Goal: Task Accomplishment & Management: Manage account settings

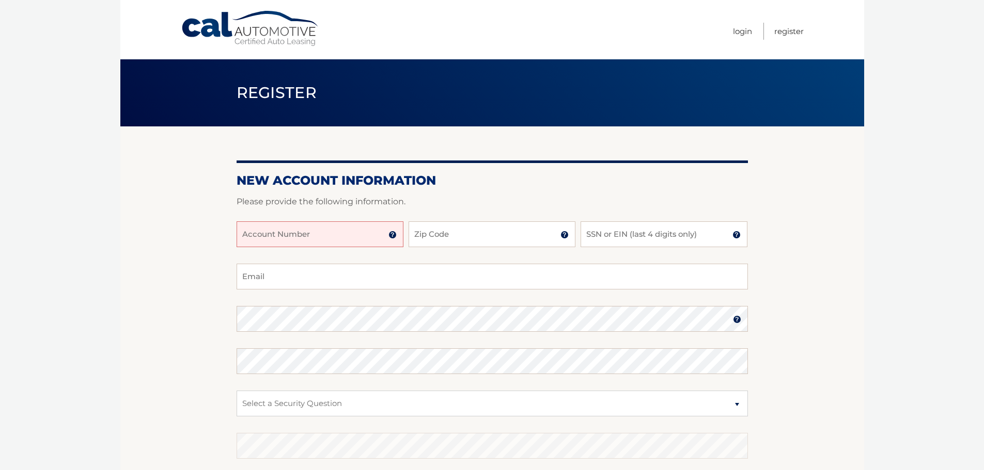
click at [318, 229] on input "Account Number" at bounding box center [319, 235] width 167 height 26
type input "44456019001"
click at [456, 235] on input "Zip Code" at bounding box center [491, 235] width 167 height 26
type input "33433"
type input "bygus4@comcast.net"
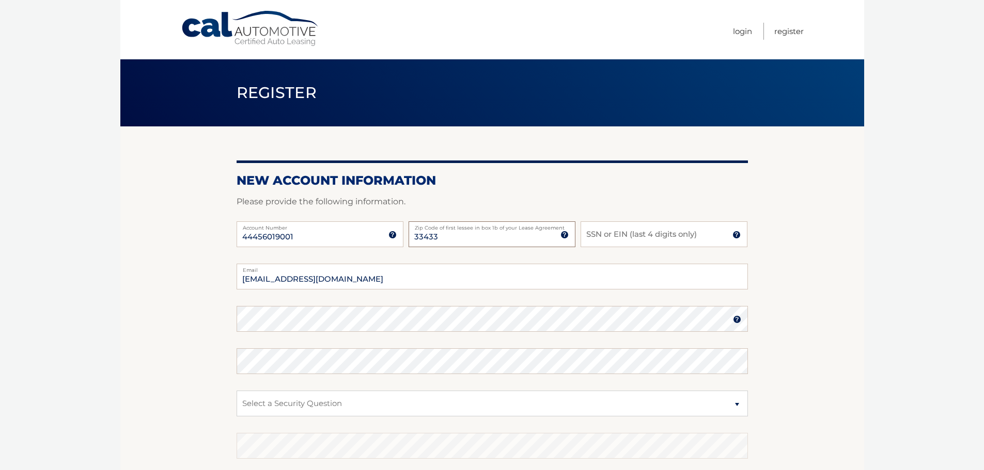
type input "33433"
click at [623, 236] on input "SSN or EIN (last 4 digits only)" at bounding box center [663, 235] width 167 height 26
type input "3084"
click at [214, 316] on section "New Account Information Please provide the following information. 44456019001 A…" at bounding box center [492, 328] width 744 height 403
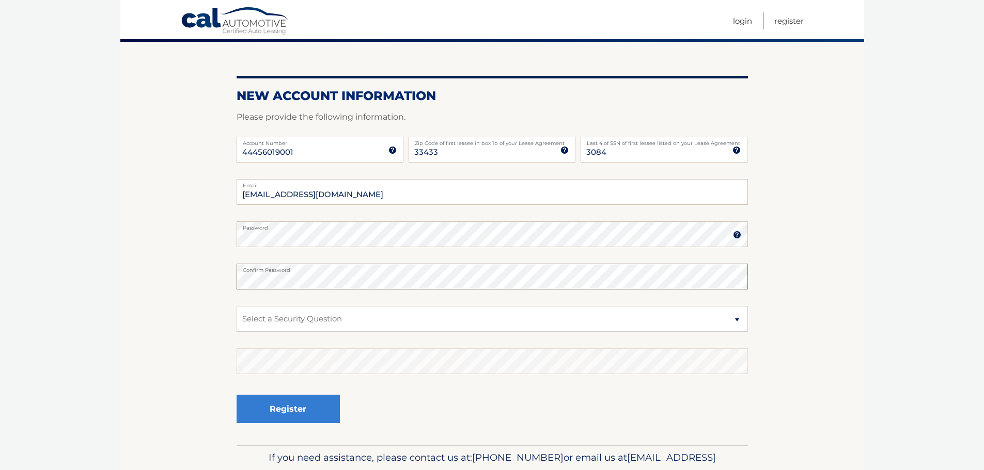
scroll to position [103, 0]
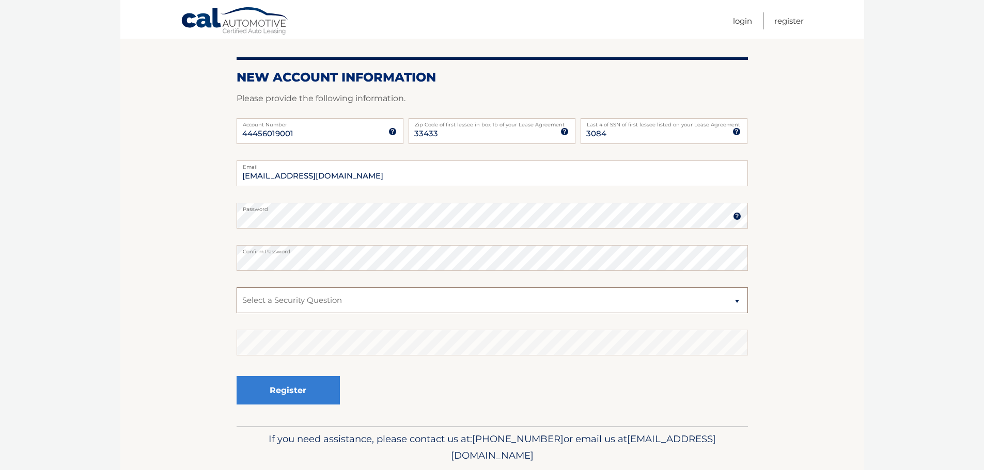
click at [738, 304] on select "Select a Security Question What was the name of your elementary school? What is…" at bounding box center [491, 301] width 511 height 26
select select "2"
click at [236, 288] on select "Select a Security Question What was the name of your elementary school? What is…" at bounding box center [491, 301] width 511 height 26
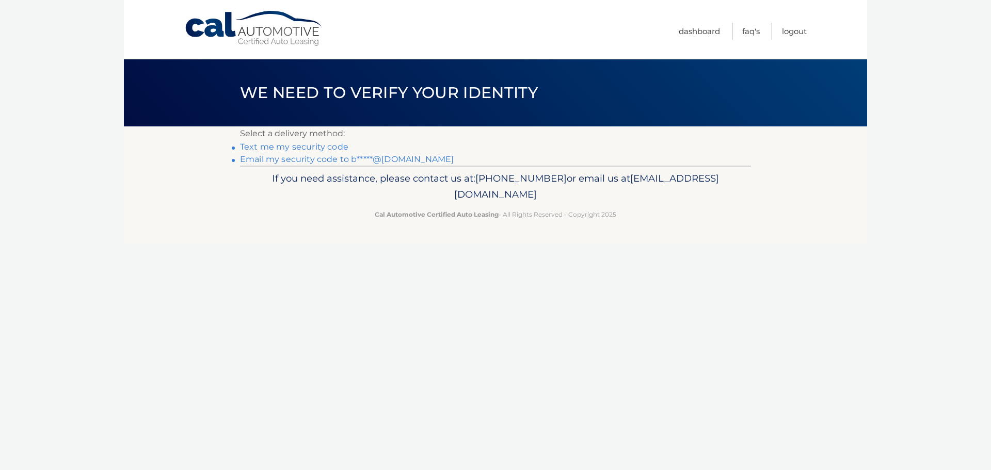
click at [304, 157] on link "Email my security code to b*****@[DOMAIN_NAME]" at bounding box center [347, 159] width 214 height 10
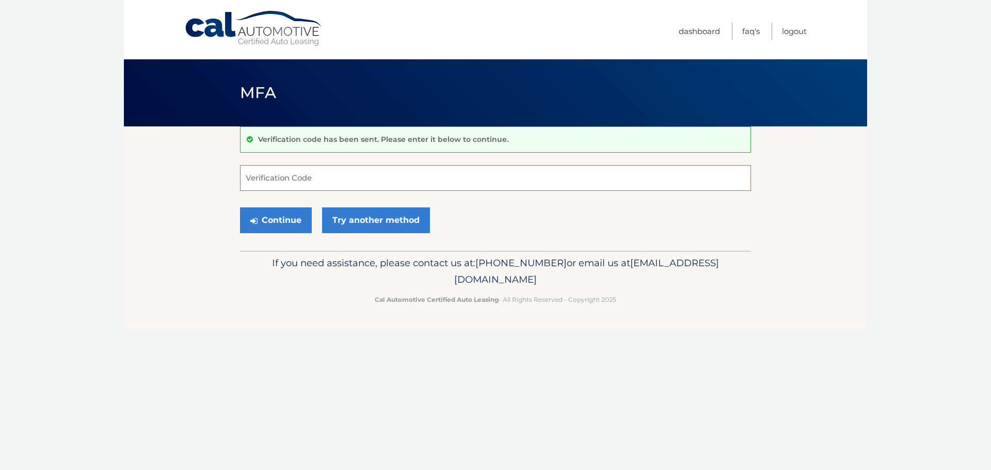
click at [281, 182] on input "Verification Code" at bounding box center [495, 178] width 511 height 26
type input "785873"
click at [289, 223] on button "Continue" at bounding box center [276, 221] width 72 height 26
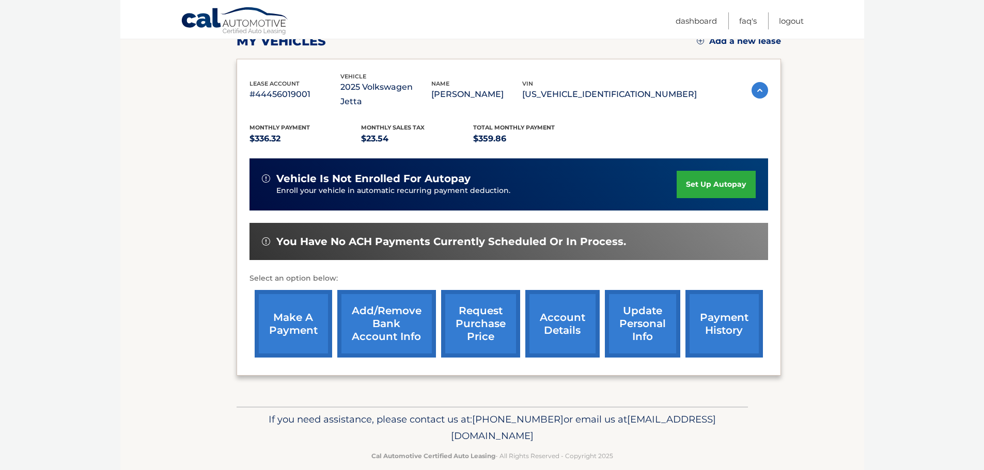
scroll to position [155, 0]
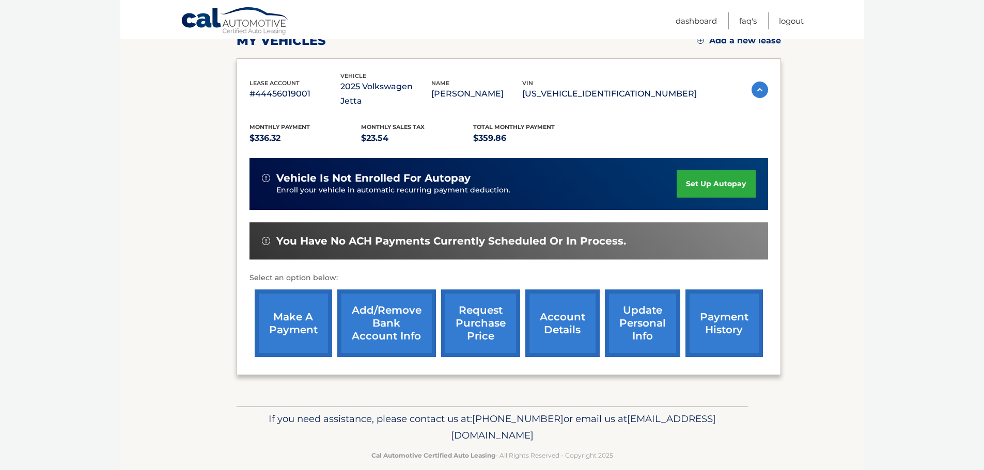
click at [298, 312] on link "make a payment" at bounding box center [293, 324] width 77 height 68
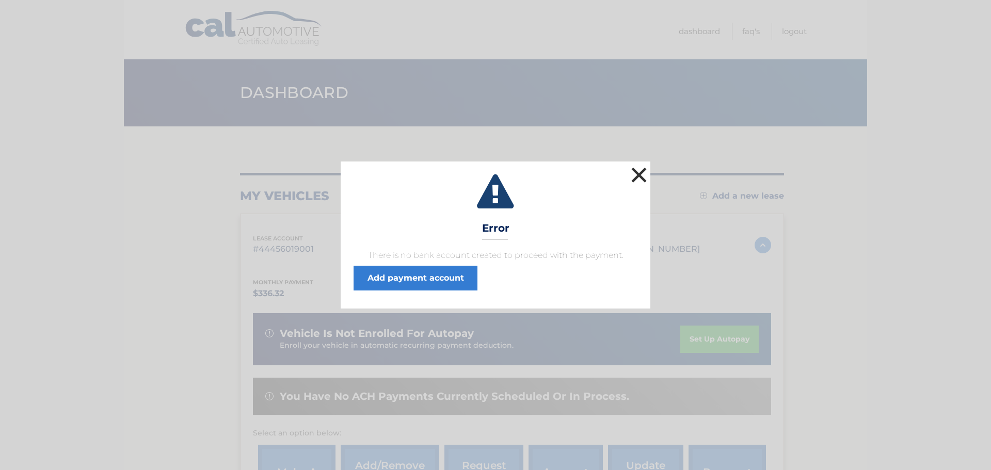
click at [640, 174] on button "×" at bounding box center [639, 175] width 21 height 21
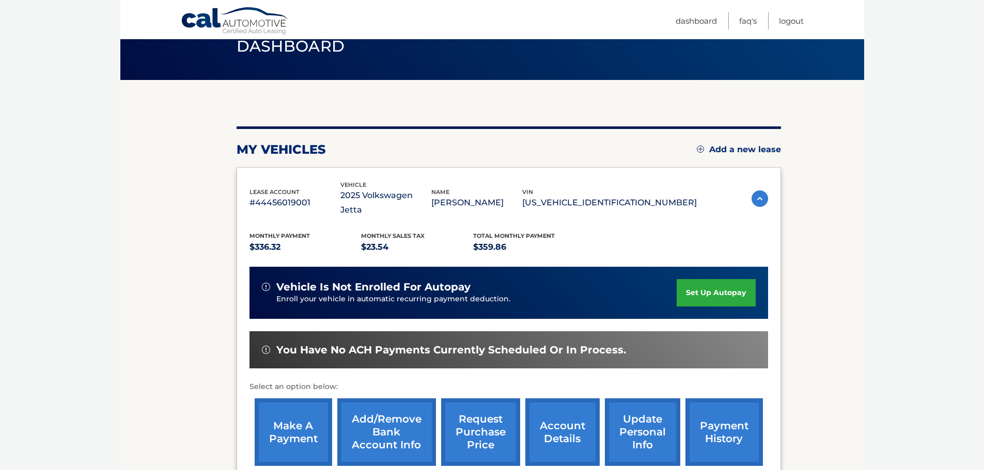
scroll to position [103, 0]
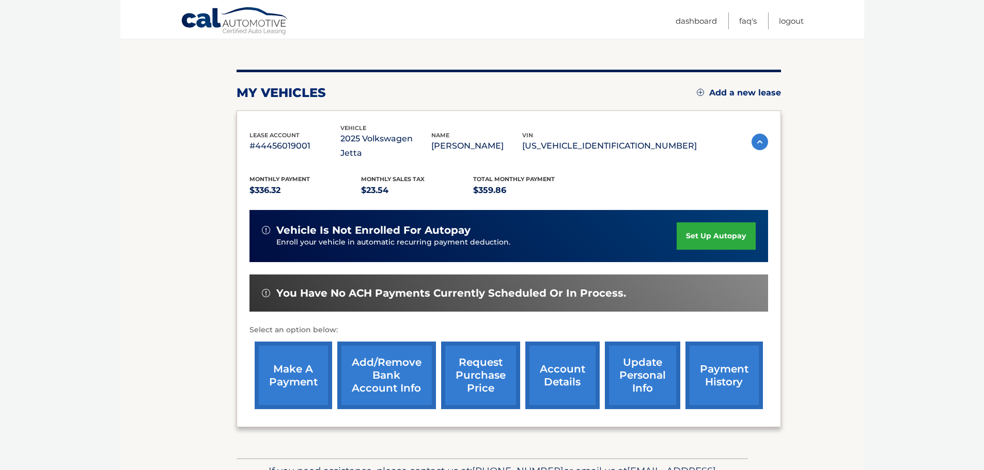
click at [298, 358] on link "make a payment" at bounding box center [293, 376] width 77 height 68
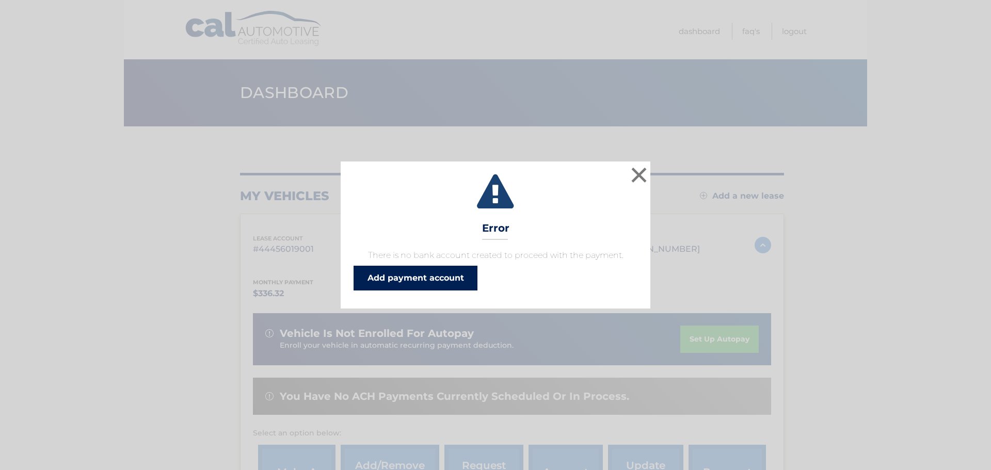
click at [428, 278] on link "Add payment account" at bounding box center [416, 278] width 124 height 25
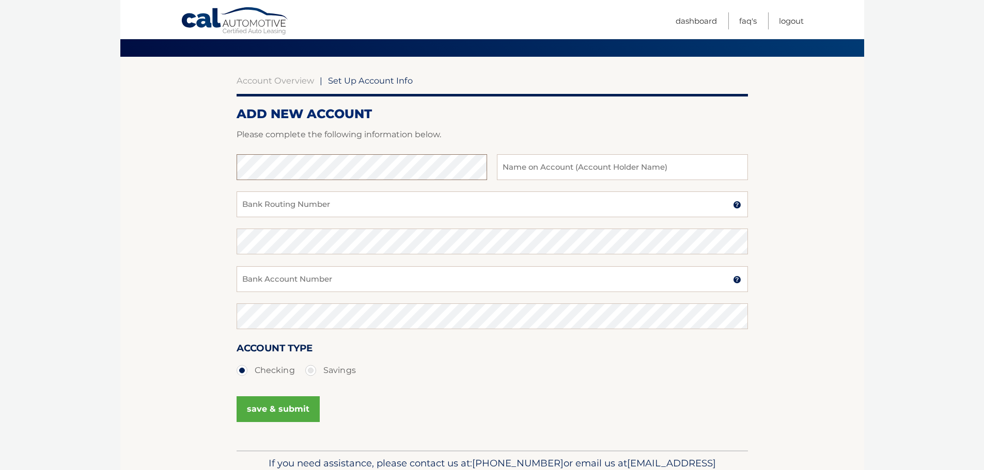
scroll to position [52, 0]
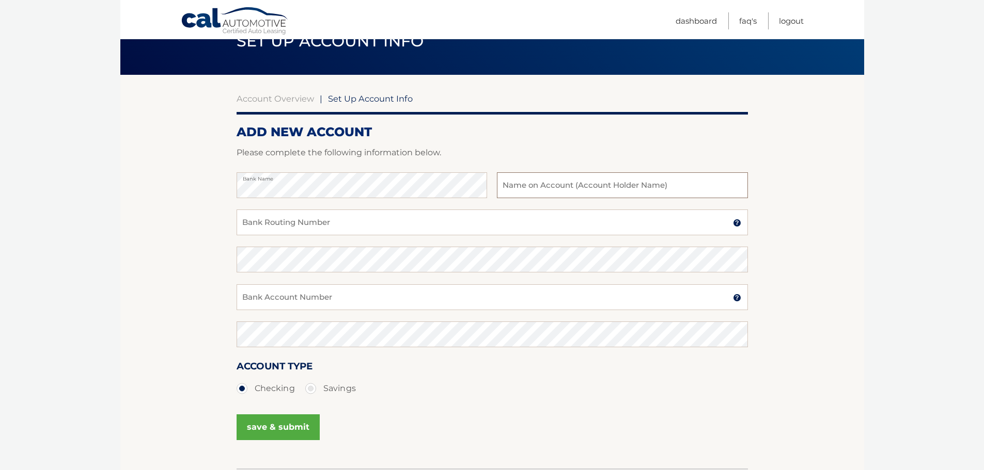
click at [568, 186] on input "text" at bounding box center [622, 185] width 250 height 26
type input "hector G gomez"
click at [275, 225] on input "Bank Routing Number" at bounding box center [491, 223] width 511 height 26
type input "063107513"
click at [289, 295] on input "Bank Account Number" at bounding box center [491, 298] width 511 height 26
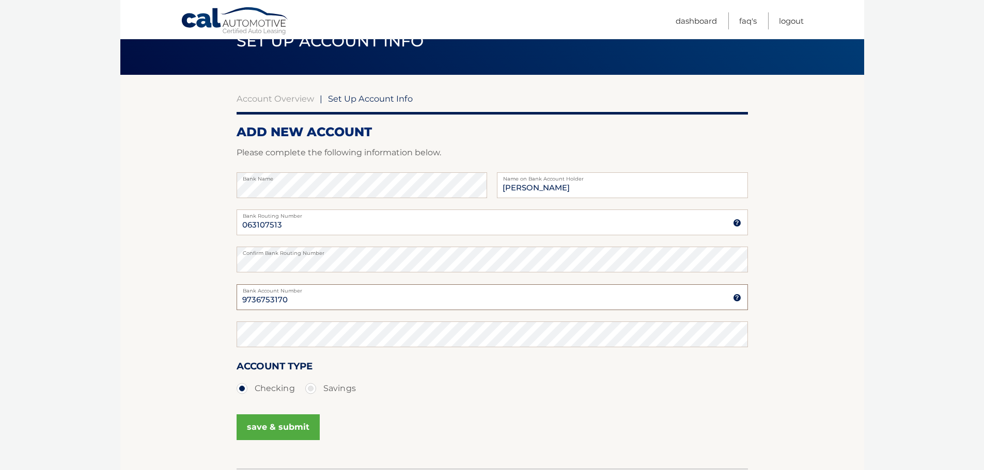
type input "9736753170"
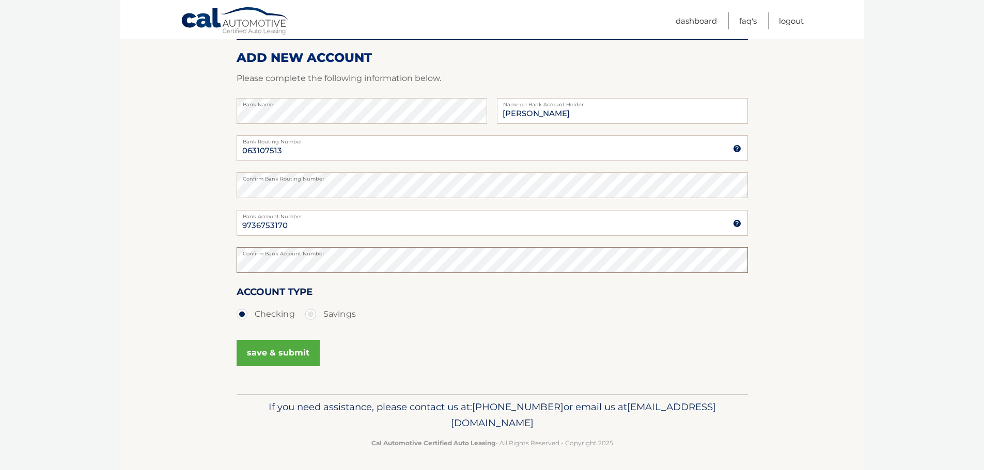
scroll to position [129, 0]
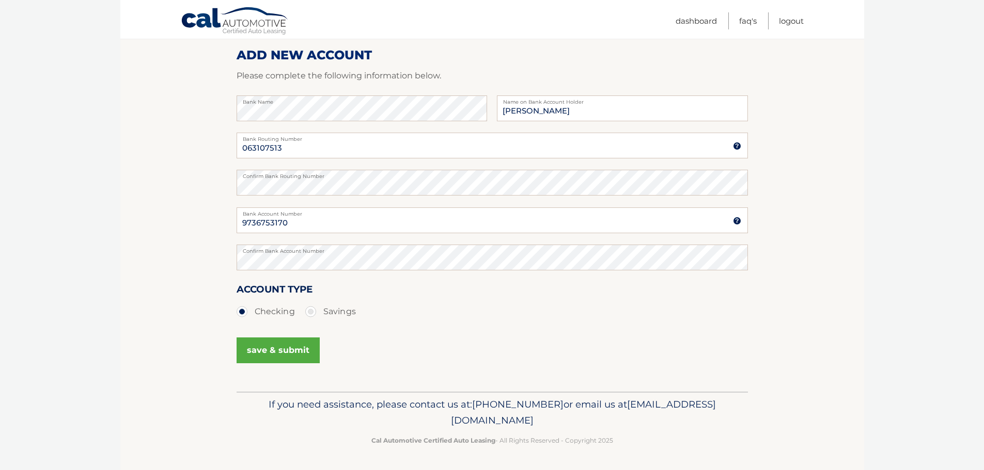
click at [289, 353] on button "save & submit" at bounding box center [277, 351] width 83 height 26
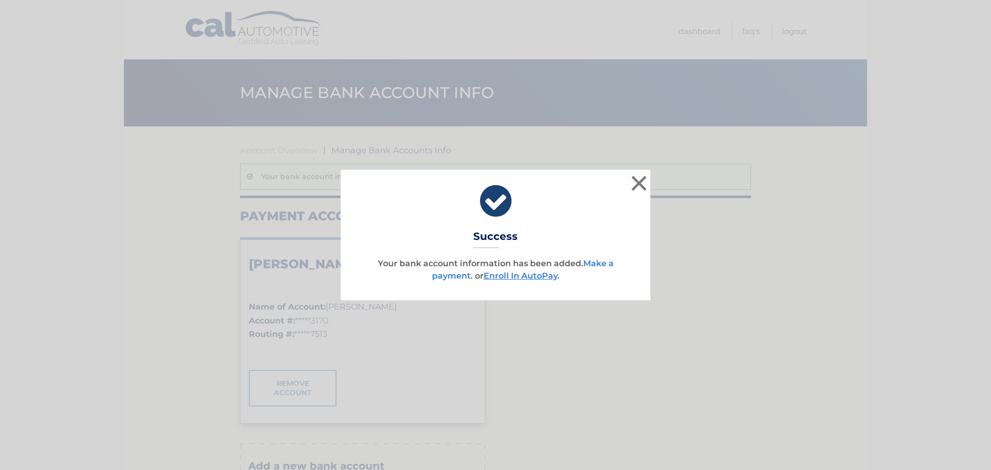
click at [601, 264] on link "Make a payment" at bounding box center [523, 270] width 182 height 22
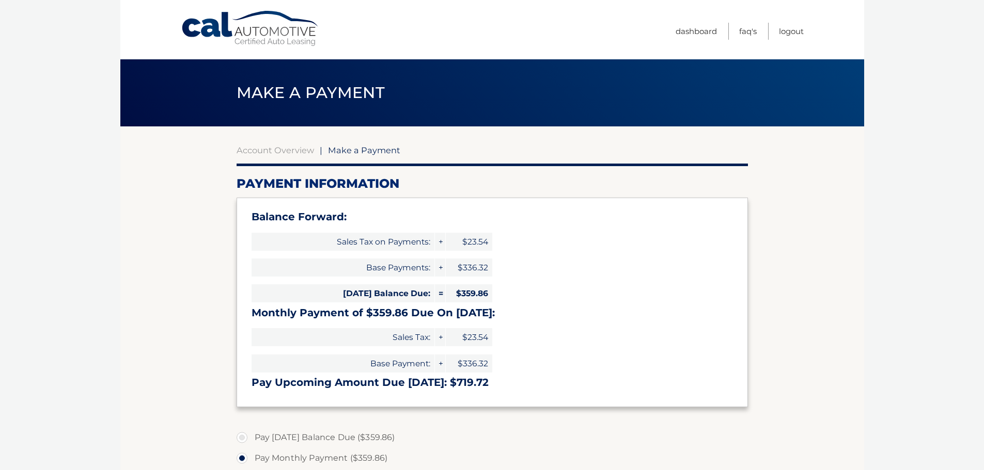
select select "MDlkNjUxNTktYWE5Yy00OTFmLWJlYTQtZWRmYTczYWYwNGVh"
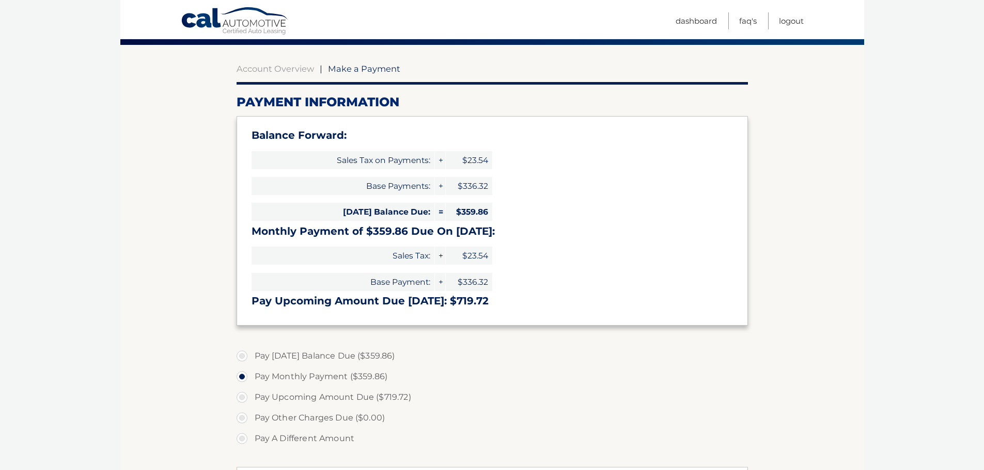
scroll to position [207, 0]
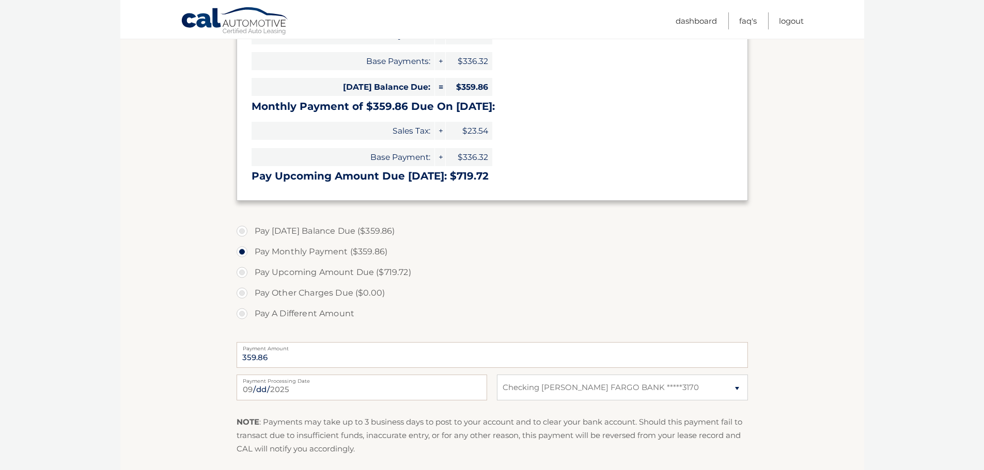
click at [244, 231] on label "Pay [DATE] Balance Due ($359.86)" at bounding box center [491, 231] width 511 height 21
click at [244, 231] on input "Pay [DATE] Balance Due ($359.86)" at bounding box center [246, 229] width 10 height 17
radio input "true"
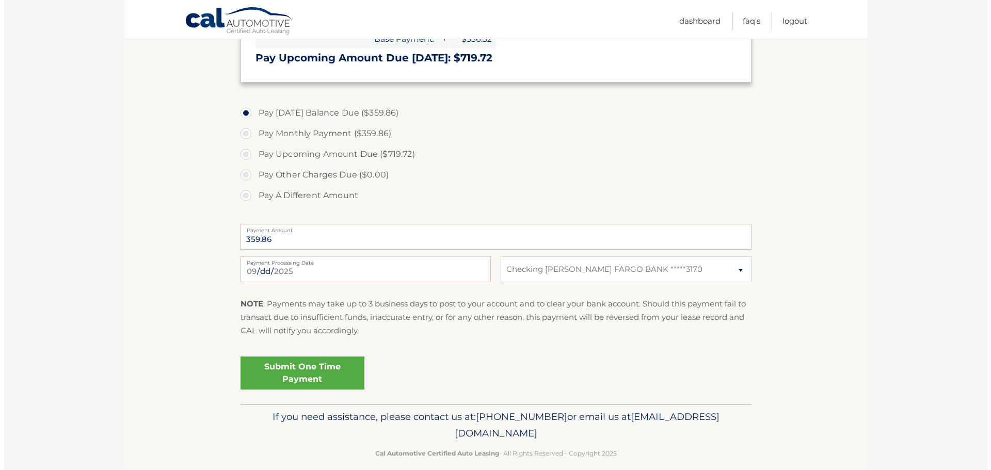
scroll to position [337, 0]
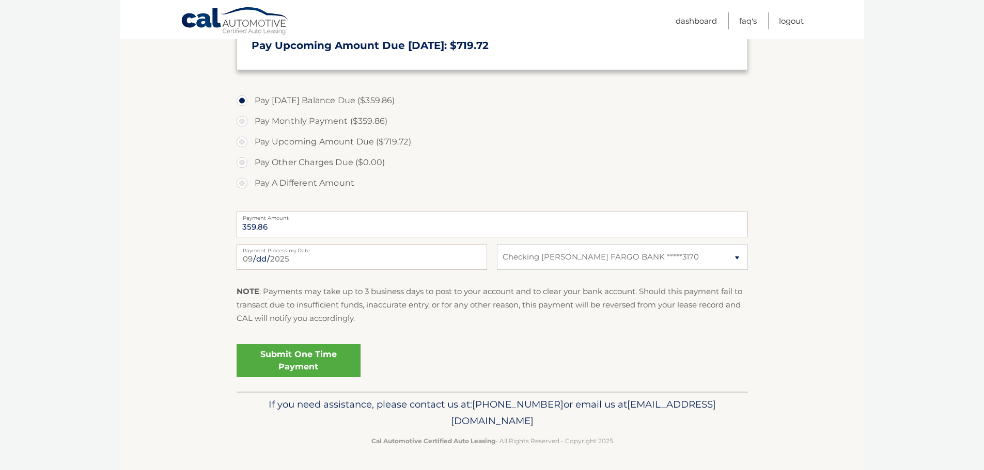
click at [312, 359] on link "Submit One Time Payment" at bounding box center [298, 360] width 124 height 33
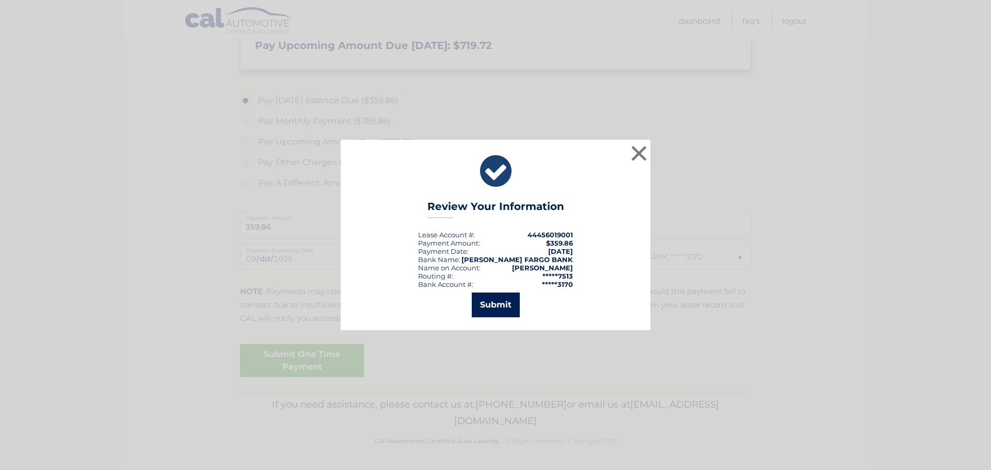
click at [494, 304] on button "Submit" at bounding box center [496, 305] width 48 height 25
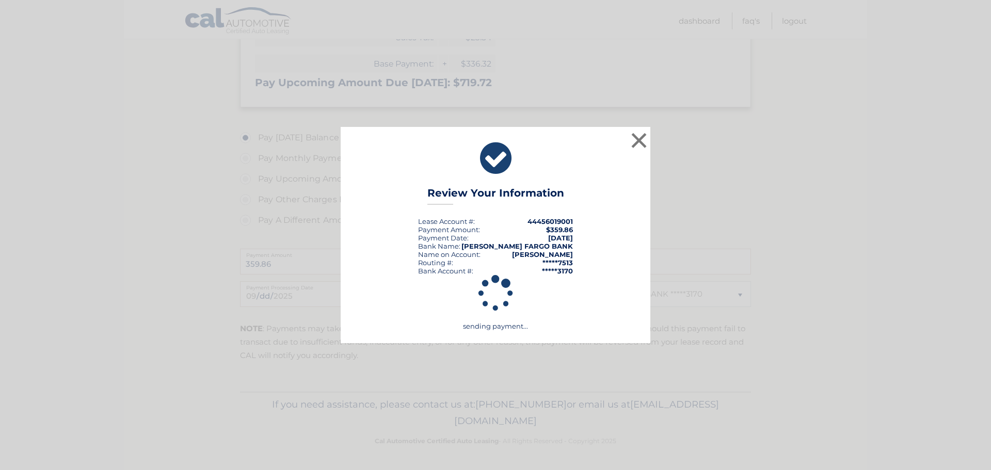
scroll to position [300, 0]
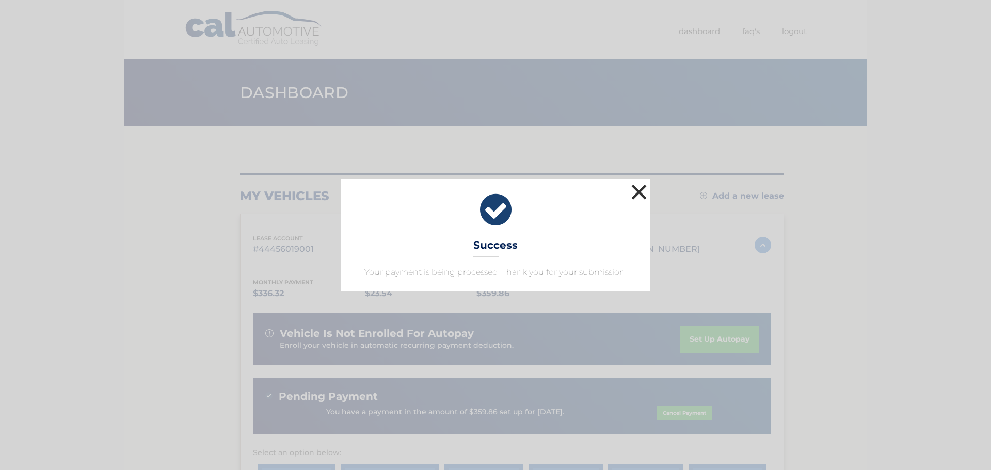
click at [642, 190] on button "×" at bounding box center [639, 192] width 21 height 21
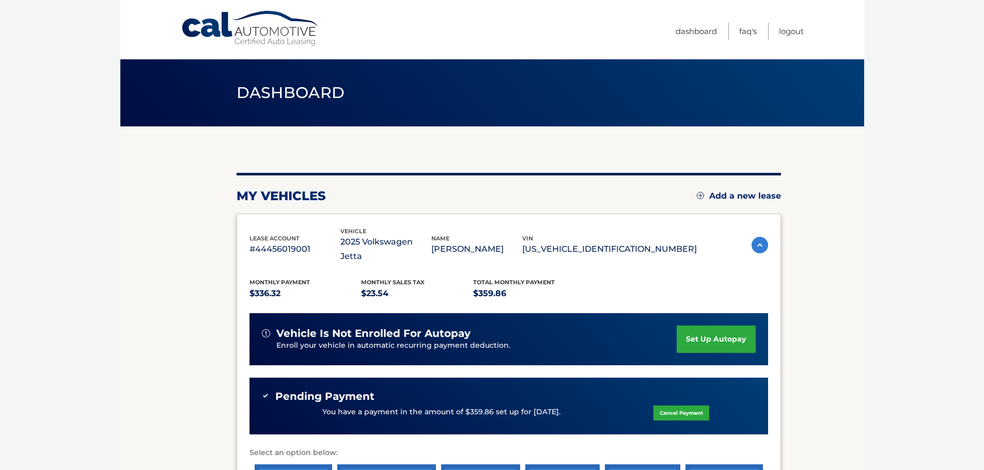
click at [704, 326] on link "set up autopay" at bounding box center [715, 339] width 78 height 27
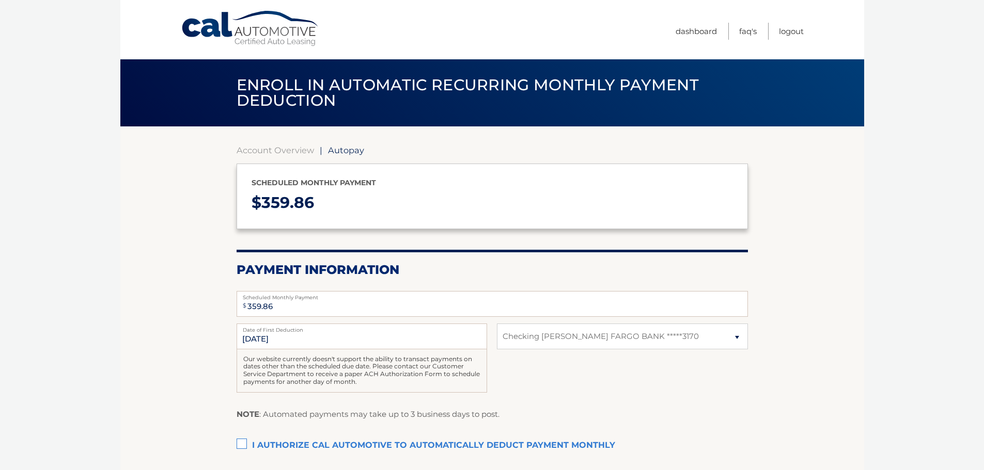
select select "MDlkNjUxNTktYWE5Yy00OTFmLWJlYTQtZWRmYTczYWYwNGVh"
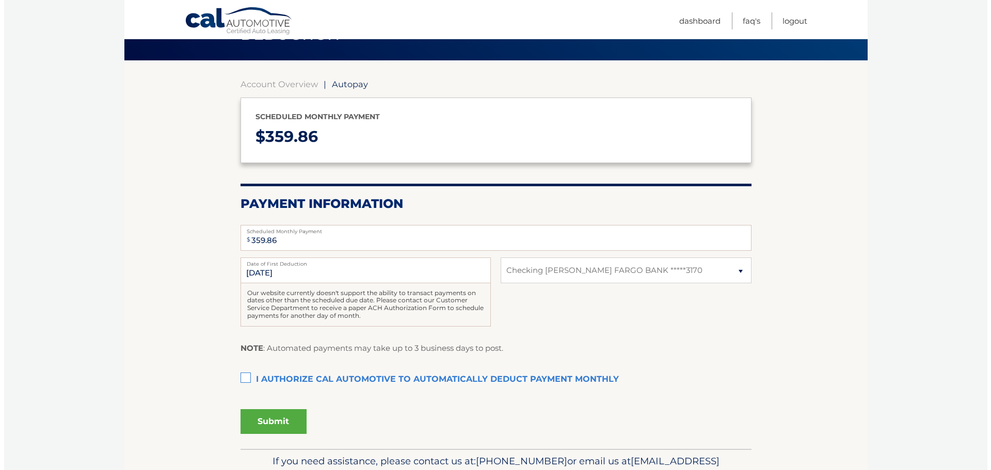
scroll to position [103, 0]
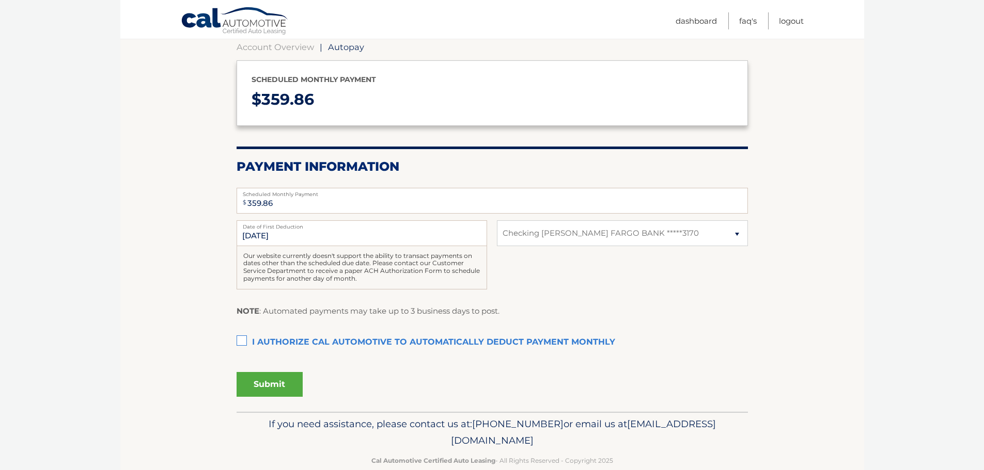
click at [240, 341] on label "I authorize cal automotive to automatically deduct payment monthly This checkbo…" at bounding box center [491, 343] width 511 height 21
click at [0, 0] on input "I authorize cal automotive to automatically deduct payment monthly This checkbo…" at bounding box center [0, 0] width 0 height 0
click at [269, 384] on button "Submit" at bounding box center [269, 384] width 66 height 25
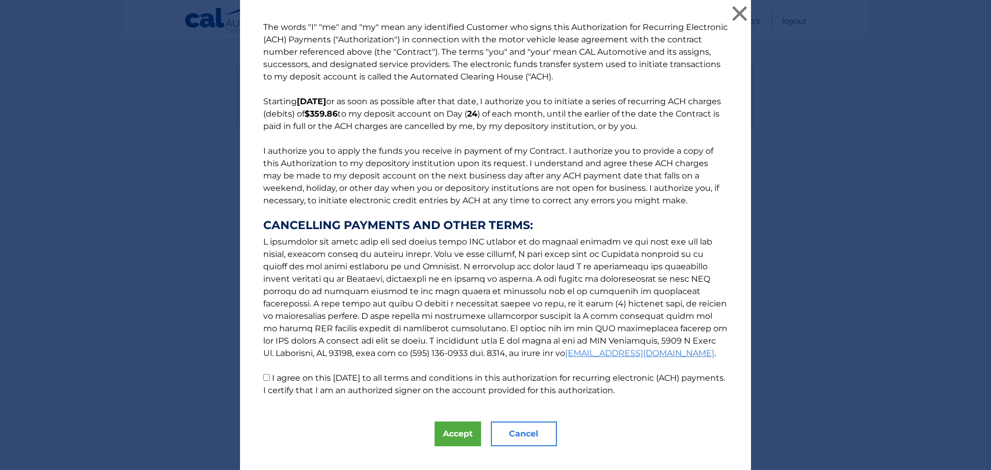
scroll to position [18, 0]
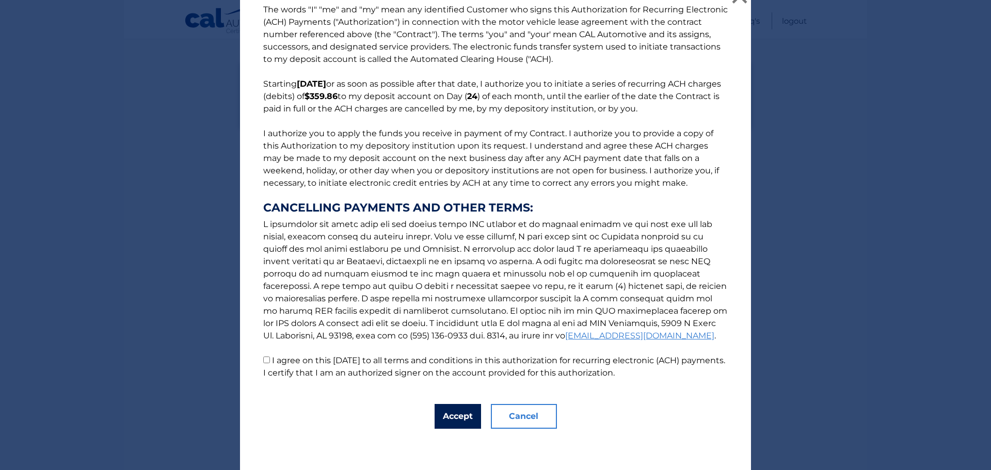
click at [471, 413] on button "Accept" at bounding box center [458, 416] width 46 height 25
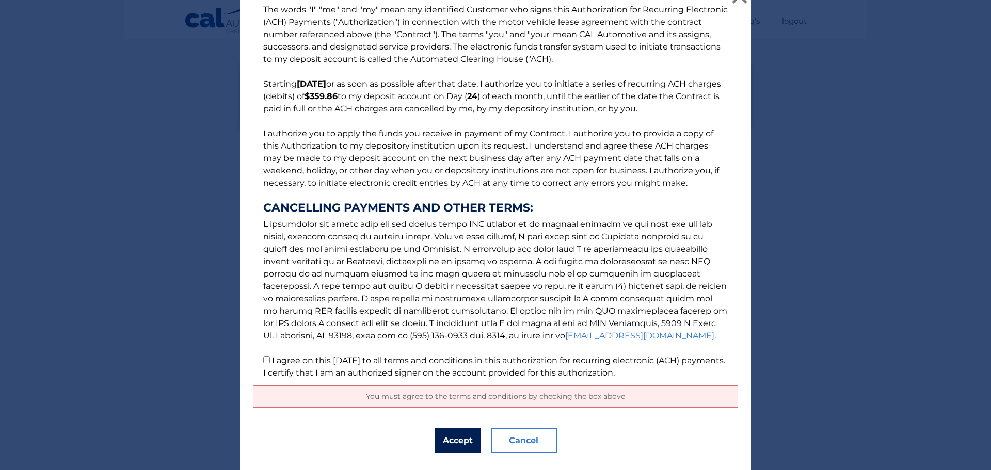
scroll to position [42, 0]
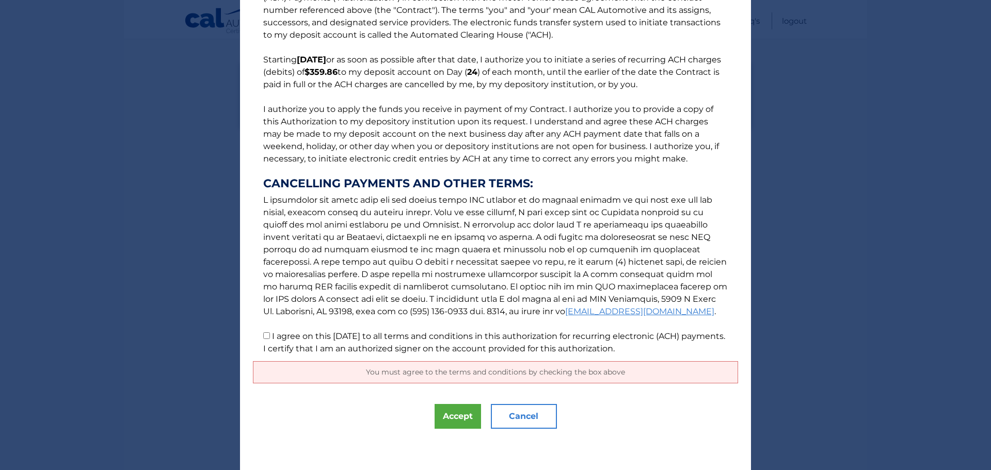
drag, startPoint x: 261, startPoint y: 337, endPoint x: 269, endPoint y: 339, distance: 8.7
click at [263, 337] on input "I agree on this 09/27/2025 to all terms and conditions in this authorization fo…" at bounding box center [266, 336] width 7 height 7
checkbox input "true"
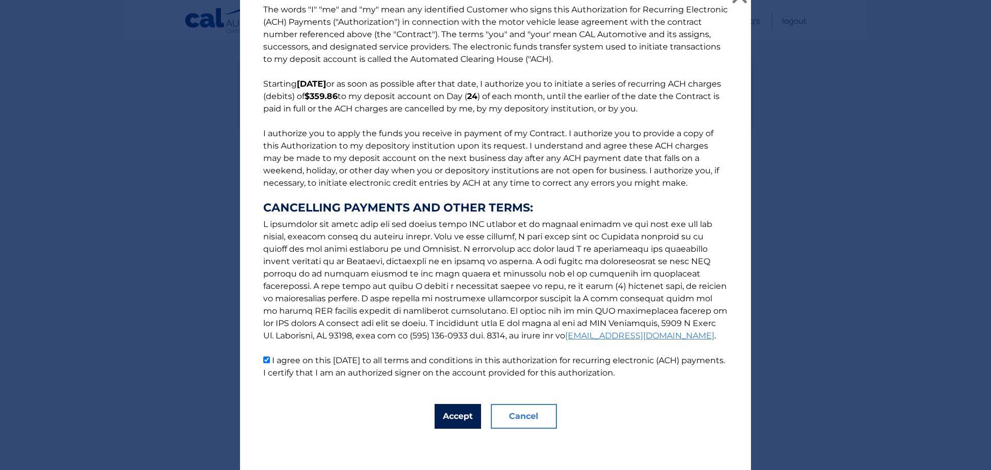
click at [455, 416] on button "Accept" at bounding box center [458, 416] width 46 height 25
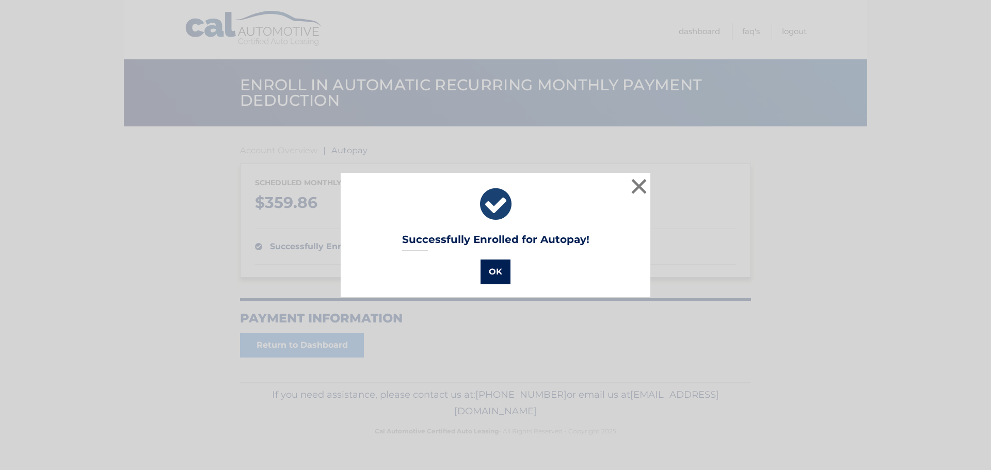
click at [498, 272] on button "OK" at bounding box center [496, 272] width 30 height 25
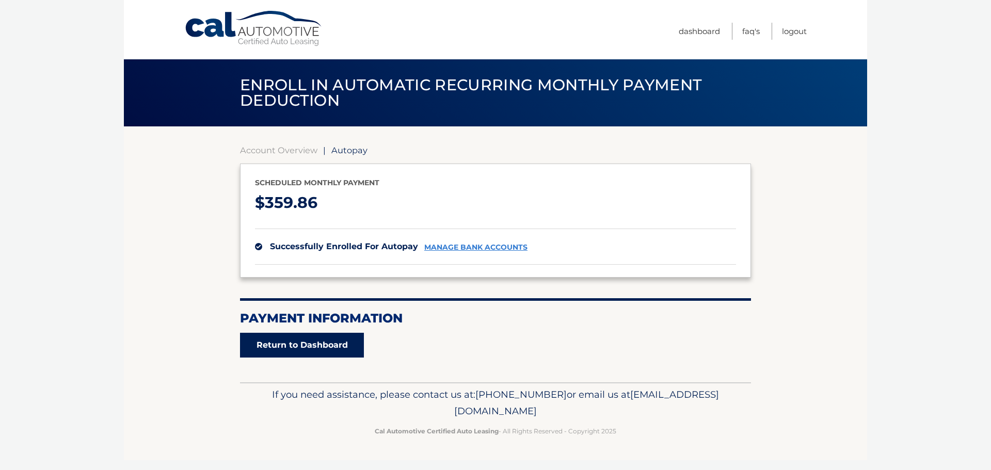
click at [321, 346] on link "Return to Dashboard" at bounding box center [302, 345] width 124 height 25
